Goal: Find contact information: Find contact information

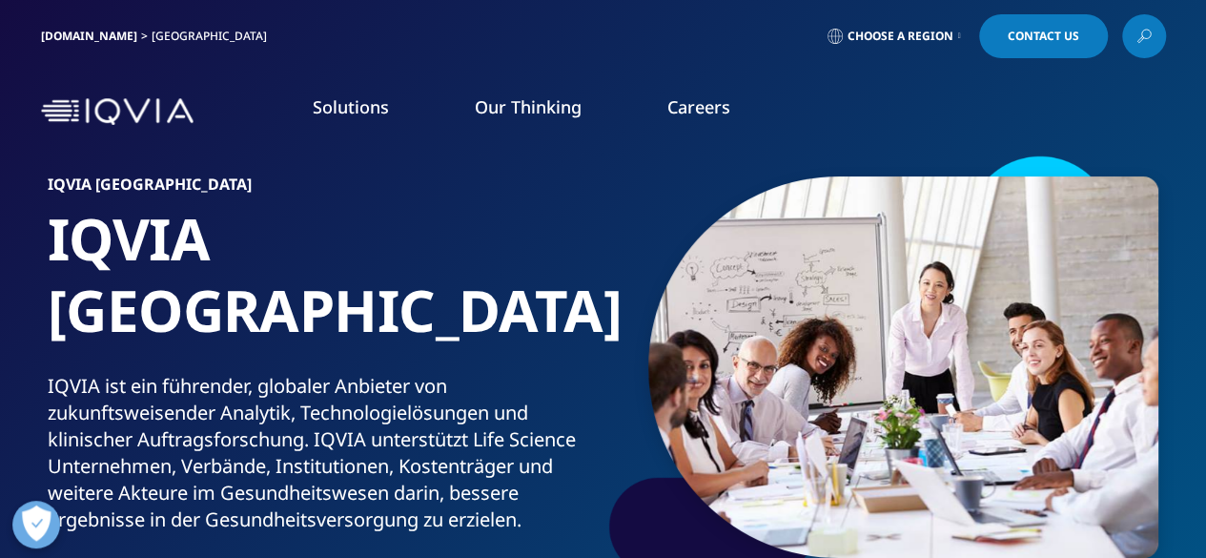
click at [945, 34] on span "Choose a Region" at bounding box center [900, 36] width 106 height 15
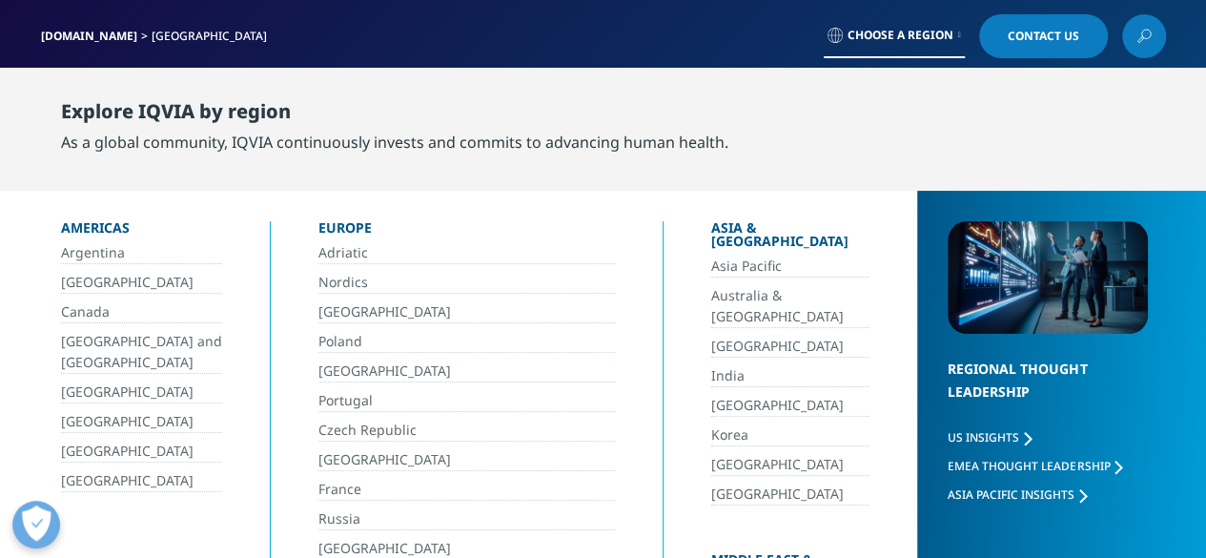
click at [345, 538] on link "Deutschland" at bounding box center [466, 549] width 296 height 22
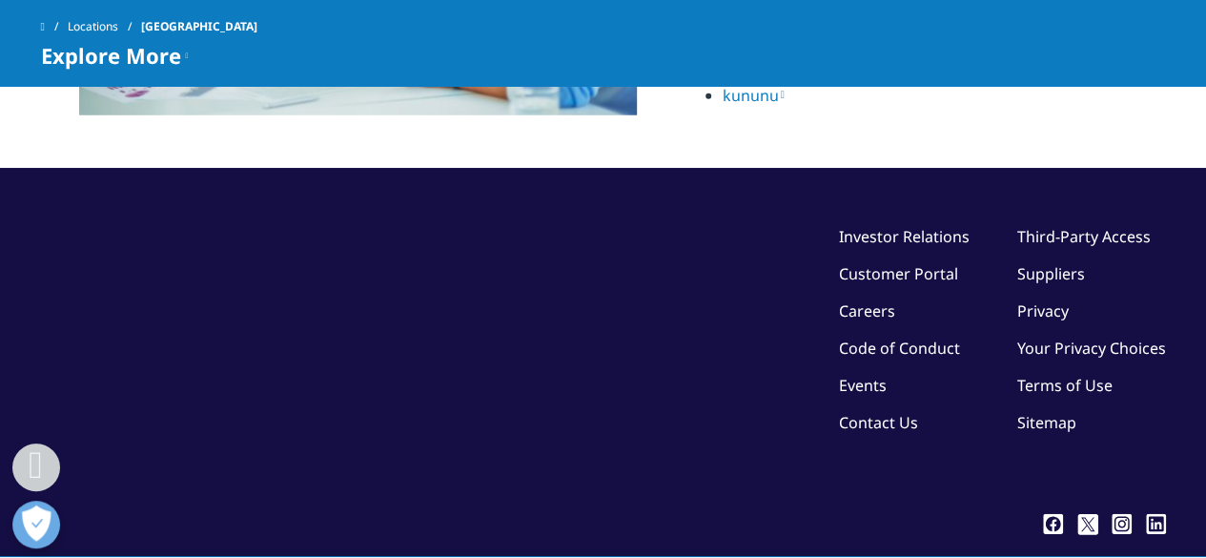
scroll to position [2661, 0]
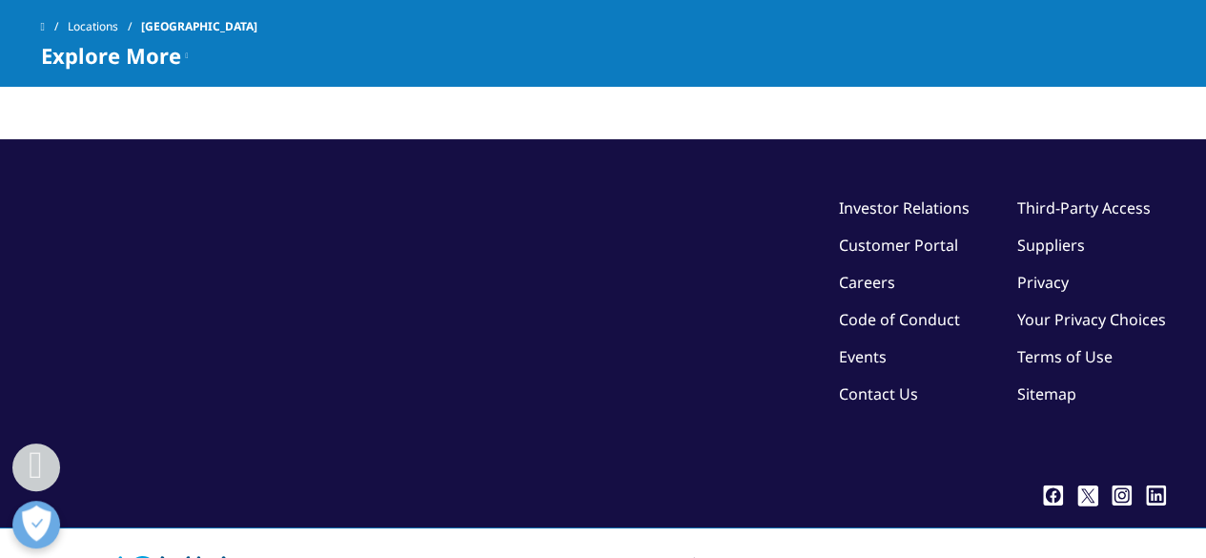
click at [866, 383] on link "Contact Us" at bounding box center [878, 393] width 79 height 21
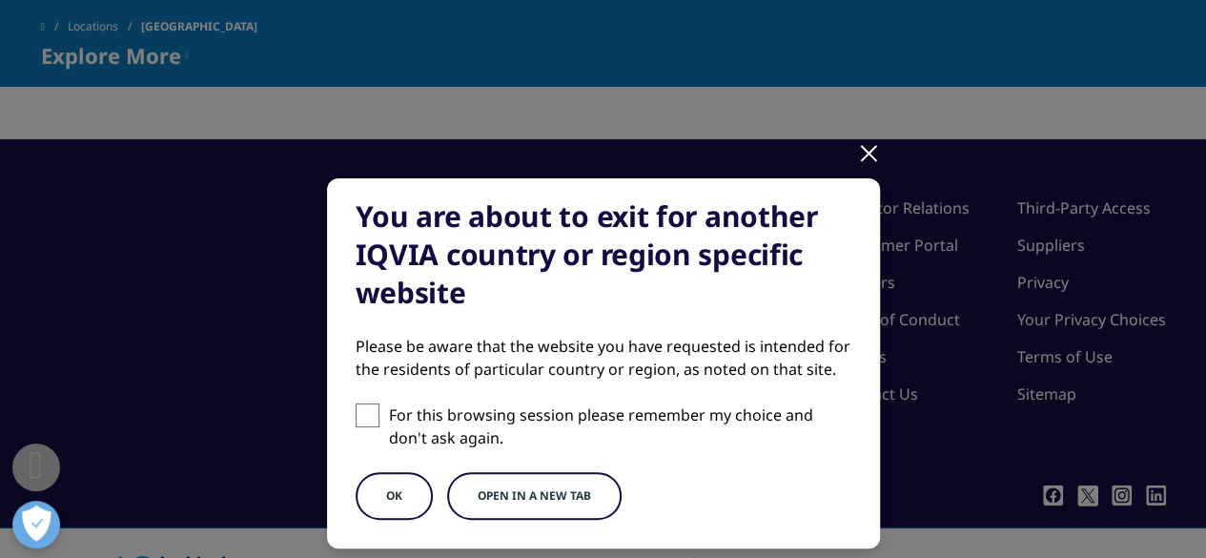
click at [871, 152] on div at bounding box center [869, 152] width 22 height 52
